Goal: Complete application form

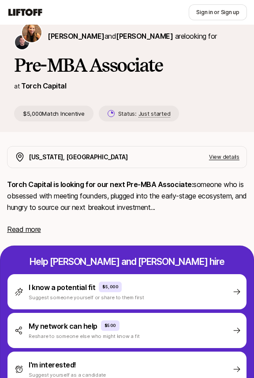
scroll to position [115, 0]
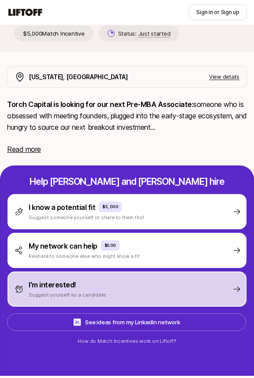
click at [146, 278] on div "I'm interested! Suggest yourself as a candidate" at bounding box center [126, 289] width 239 height 35
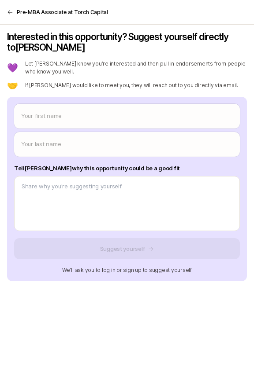
scroll to position [0, 0]
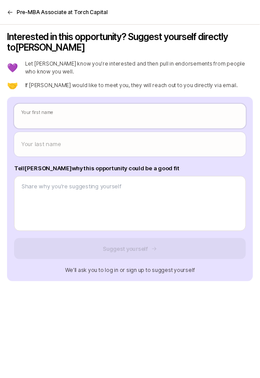
type textarea "x"
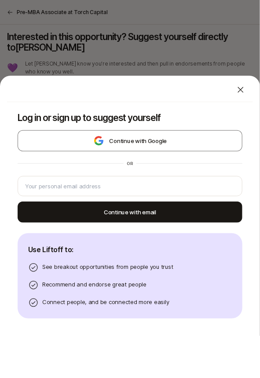
click at [121, 112] on body "New to Liftoff? See how it works Sign in or Sign up Sign in or Sign up [PERSON_…" at bounding box center [130, 189] width 260 height 378
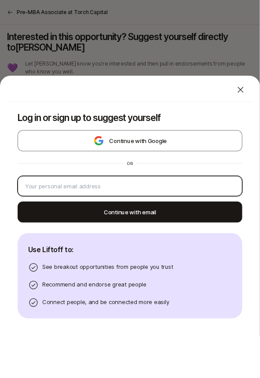
type input "[EMAIL_ADDRESS][DOMAIN_NAME]"
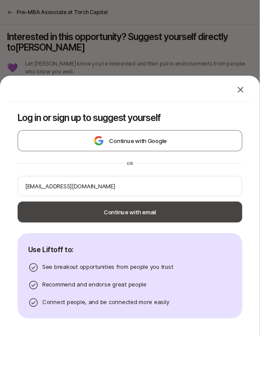
click at [144, 216] on button "Continue with email" at bounding box center [130, 212] width 225 height 21
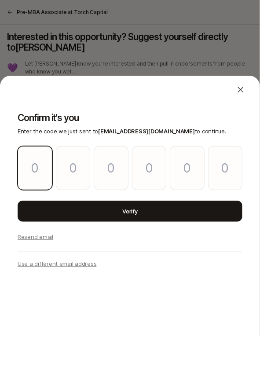
type input "2"
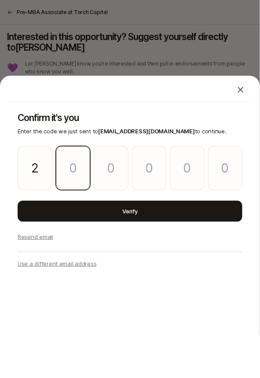
type input "9"
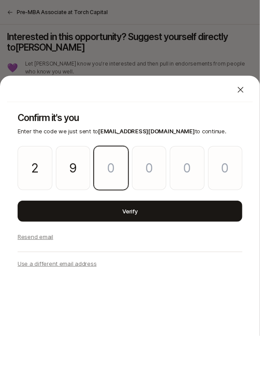
type input "2"
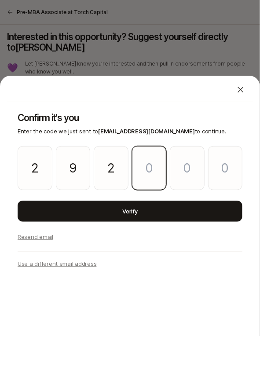
type input "8"
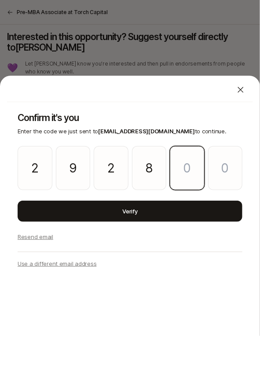
type input "1"
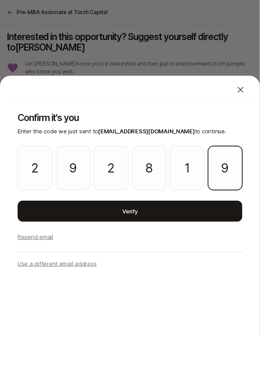
type input "9"
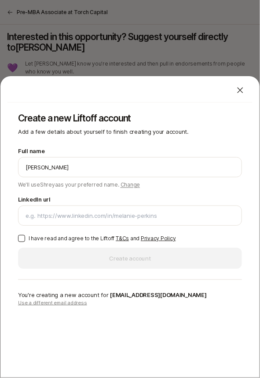
type input "[PERSON_NAME]"
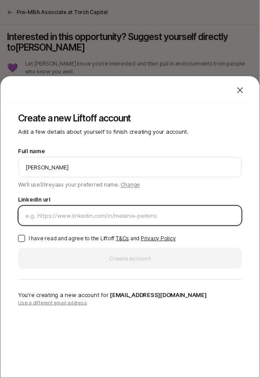
click at [94, 214] on input "LinkedIn url" at bounding box center [130, 215] width 209 height 9
paste input "[URL][DOMAIN_NAME]"
type input "[URL][DOMAIN_NAME]"
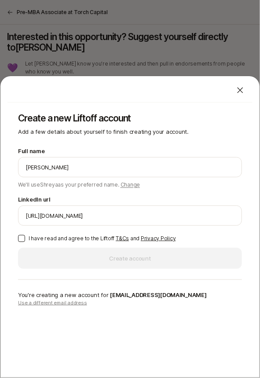
click at [20, 239] on button "I have read and agree to the Liftoff T&Cs and Privacy Policy" at bounding box center [21, 238] width 7 height 7
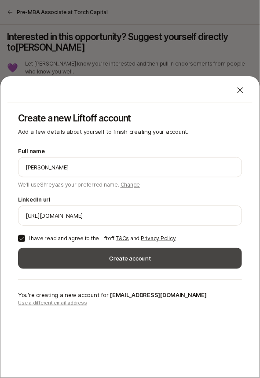
click at [83, 259] on button "Create account" at bounding box center [130, 258] width 224 height 21
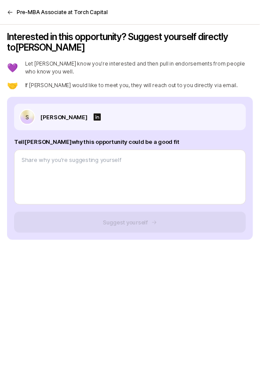
type textarea "x"
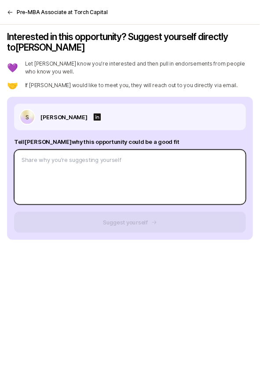
click at [78, 168] on textarea at bounding box center [130, 177] width 232 height 55
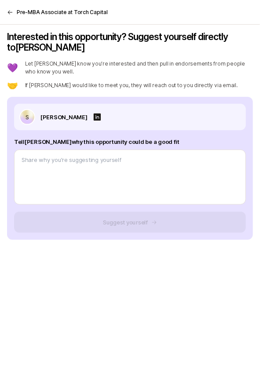
click at [52, 10] on p "Pre-MBA Associate at [GEOGRAPHIC_DATA]" at bounding box center [62, 12] width 91 height 8
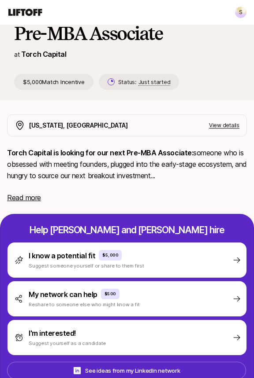
scroll to position [59, 0]
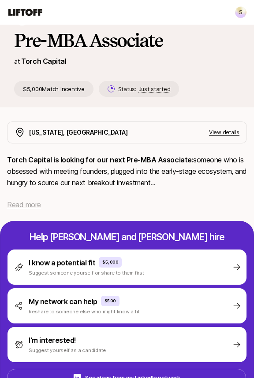
click at [27, 201] on span "Read more" at bounding box center [24, 204] width 34 height 9
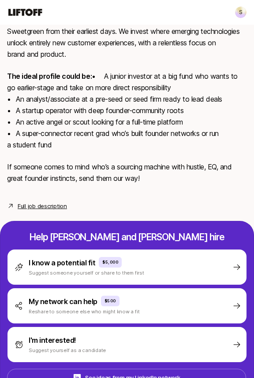
scroll to position [260, 0]
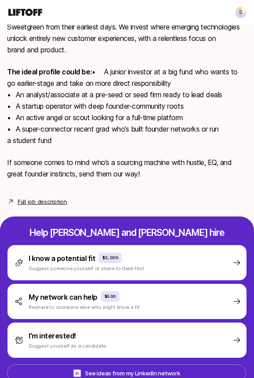
click at [57, 206] on link "Full job description" at bounding box center [42, 201] width 49 height 9
